Goal: Task Accomplishment & Management: Manage account settings

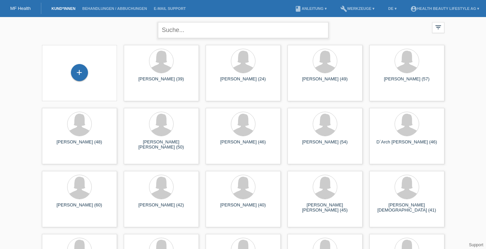
click at [199, 35] on input "text" at bounding box center [243, 30] width 171 height 16
type input "rollon"
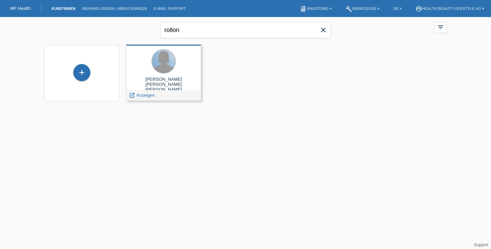
click at [165, 66] on div at bounding box center [164, 61] width 24 height 24
click at [161, 62] on div at bounding box center [164, 61] width 24 height 24
click at [145, 96] on span "Anzeigen" at bounding box center [145, 95] width 18 height 5
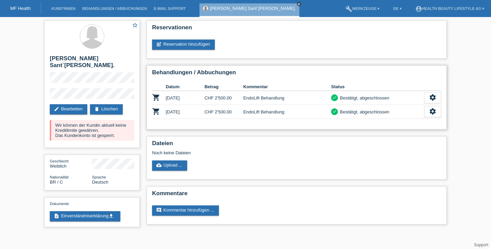
drag, startPoint x: 198, startPoint y: 111, endPoint x: 248, endPoint y: 113, distance: 49.8
click at [246, 113] on tr "shopping_cart 11.11.2024 CHF 2'500.00 EndoLift Behandlung check Bestätigt, abge…" at bounding box center [296, 112] width 289 height 14
drag, startPoint x: 248, startPoint y: 113, endPoint x: 265, endPoint y: 113, distance: 17.4
click at [248, 113] on td "EndoLift Behandlung" at bounding box center [287, 112] width 88 height 14
click at [205, 46] on link "post_add Reservation hinzufügen" at bounding box center [183, 45] width 63 height 10
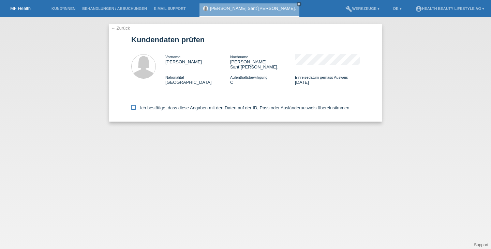
click at [228, 109] on label "Ich bestätige, dass diese Angaben mit den Daten auf der ID, Pass oder Ausländer…" at bounding box center [240, 107] width 219 height 5
click at [136, 109] on input "Ich bestätige, dass diese Angaben mit den Daten auf der ID, Pass oder Ausländer…" at bounding box center [133, 107] width 4 height 4
checkbox input "true"
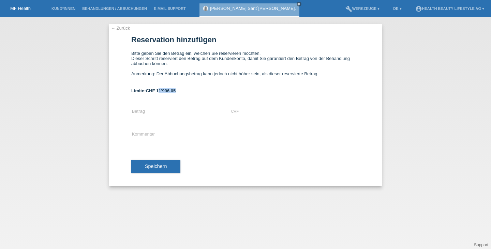
drag, startPoint x: 160, startPoint y: 91, endPoint x: 180, endPoint y: 91, distance: 20.5
click at [180, 91] on div "Limite: CHF 11'996.05" at bounding box center [245, 90] width 229 height 5
drag, startPoint x: 180, startPoint y: 91, endPoint x: 179, endPoint y: 101, distance: 10.0
click at [180, 91] on div "Limite: CHF 11'996.05" at bounding box center [245, 90] width 229 height 5
click at [149, 113] on input "text" at bounding box center [184, 111] width 107 height 9
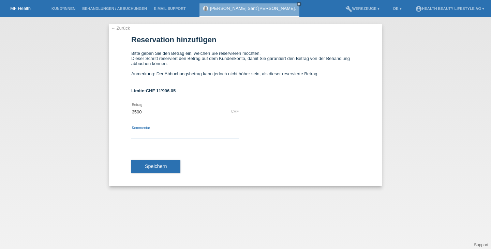
type input "3500.00"
click at [158, 134] on input "text" at bounding box center [184, 135] width 107 height 9
drag, startPoint x: 150, startPoint y: 136, endPoint x: 158, endPoint y: 145, distance: 12.6
click at [150, 136] on input "Endolift 3 Zonen" at bounding box center [184, 135] width 107 height 9
type input "Endolift 4 Zonen"
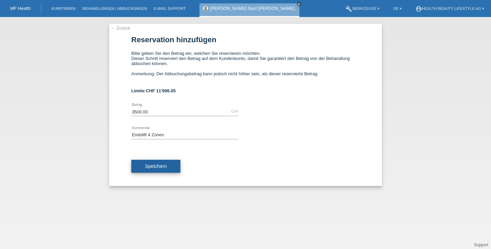
click at [158, 167] on span "Speichern" at bounding box center [156, 166] width 22 height 5
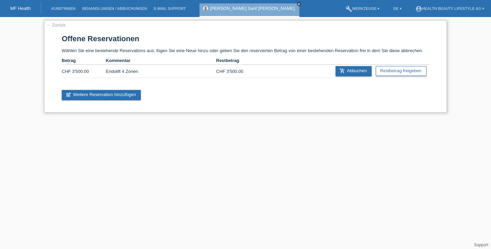
click at [54, 25] on link "← Zurück" at bounding box center [55, 25] width 19 height 5
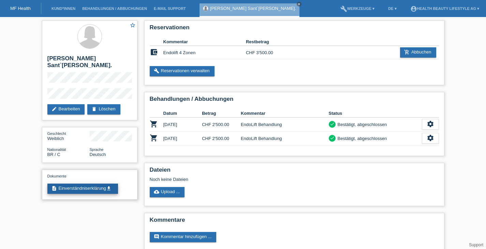
click at [102, 191] on link "description Einverständniserklärung get_app" at bounding box center [82, 189] width 71 height 10
click at [421, 53] on link "add_shopping_cart Abbuchen" at bounding box center [418, 52] width 36 height 10
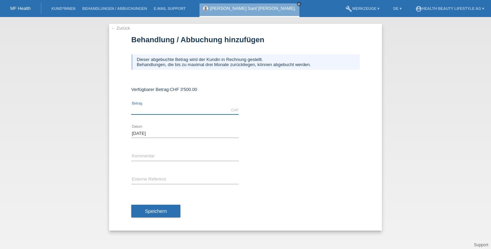
click at [173, 109] on input "text" at bounding box center [184, 110] width 107 height 9
type input "3500.00"
click at [146, 156] on input "text" at bounding box center [184, 156] width 107 height 9
click at [150, 158] on input "Endolift 3 Zonen" at bounding box center [184, 156] width 107 height 9
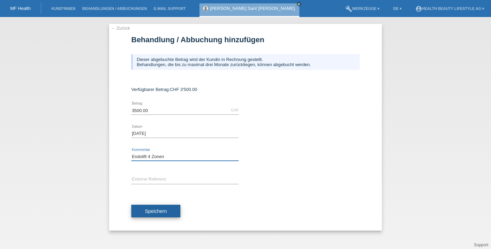
type input "Endolift 4 Zonen"
click at [170, 214] on button "Speichern" at bounding box center [155, 211] width 49 height 13
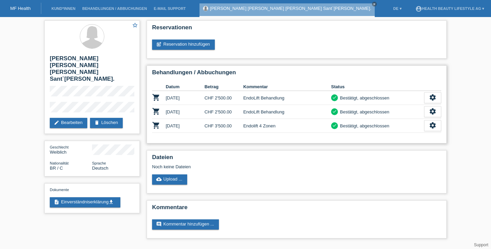
drag, startPoint x: 250, startPoint y: 111, endPoint x: 271, endPoint y: 113, distance: 21.6
click at [271, 113] on td "EndoLift Behandlung" at bounding box center [287, 112] width 88 height 14
drag, startPoint x: 271, startPoint y: 113, endPoint x: 280, endPoint y: 114, distance: 9.3
click at [272, 113] on td "EndoLift Behandlung" at bounding box center [287, 112] width 88 height 14
drag, startPoint x: 226, startPoint y: 127, endPoint x: 276, endPoint y: 131, distance: 50.0
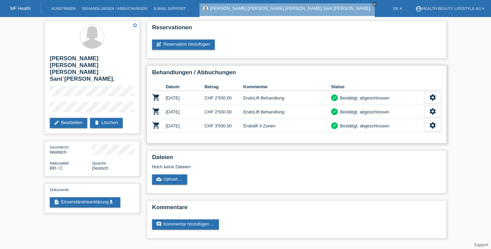
click at [276, 131] on tr "shopping_cart [DATE] CHF 3'500.00 Endolift 4 Zonen check Bestätigt, abgeschloss…" at bounding box center [296, 126] width 289 height 14
click at [276, 131] on td "Endolift 4 Zonen" at bounding box center [287, 126] width 88 height 14
